Goal: Information Seeking & Learning: Understand process/instructions

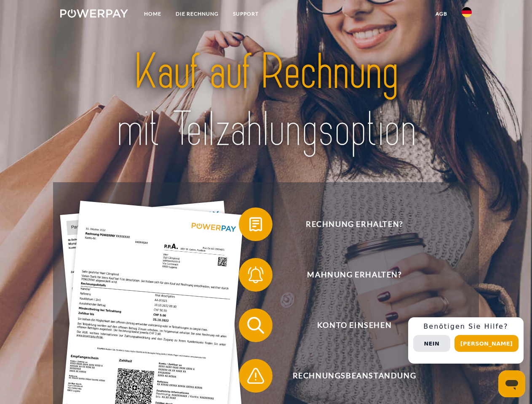
click at [94, 15] on img at bounding box center [94, 13] width 68 height 8
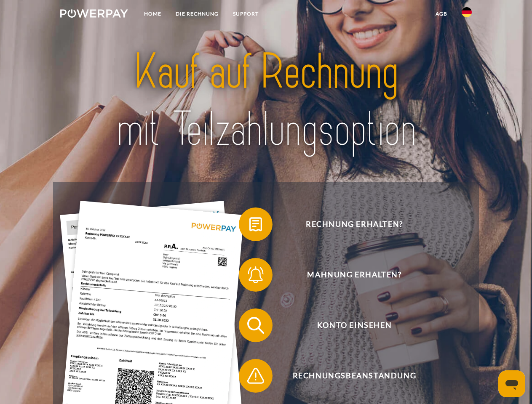
click at [467, 15] on img at bounding box center [467, 12] width 10 height 10
click at [441, 14] on link "agb" at bounding box center [441, 13] width 26 height 15
click at [249, 226] on span at bounding box center [243, 224] width 42 height 42
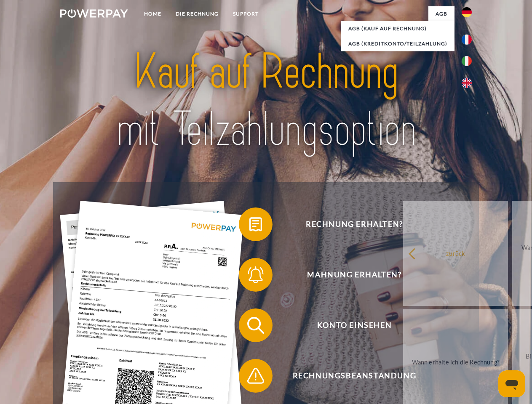
click at [249, 277] on span at bounding box center [243, 275] width 42 height 42
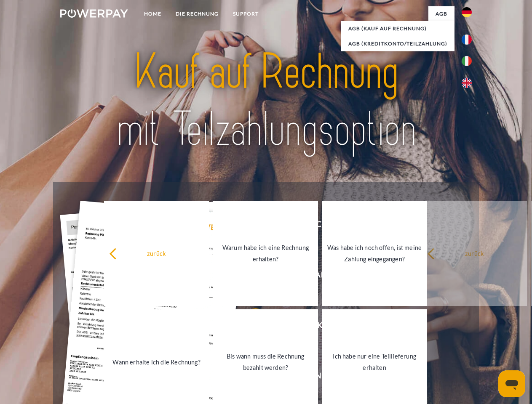
click at [249, 327] on link "Bis wann muss die Rechnung bezahlt werden?" at bounding box center [265, 362] width 105 height 105
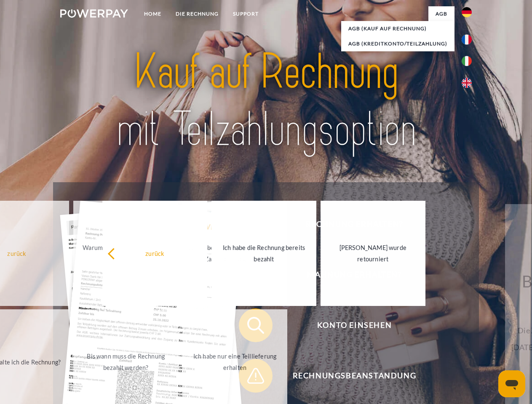
click at [249, 378] on span at bounding box center [243, 376] width 42 height 42
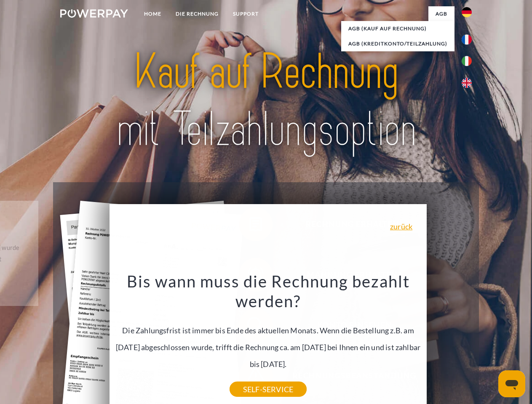
click at [469, 341] on div "Rechnung erhalten? Mahnung erhalten? Konto einsehen" at bounding box center [266, 350] width 426 height 337
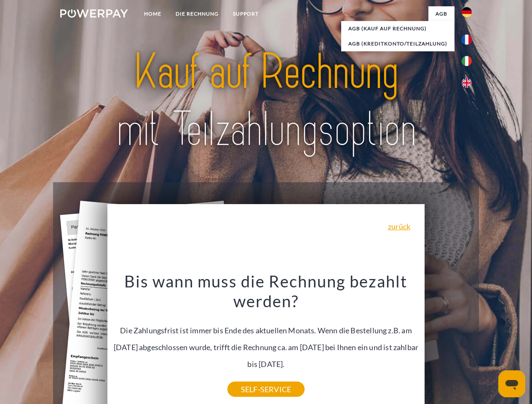
click at [448, 343] on span "Konto einsehen" at bounding box center [354, 326] width 206 height 34
click at [490, 344] on header "Home DIE RECHNUNG SUPPORT" at bounding box center [266, 291] width 532 height 582
